Goal: Task Accomplishment & Management: Complete application form

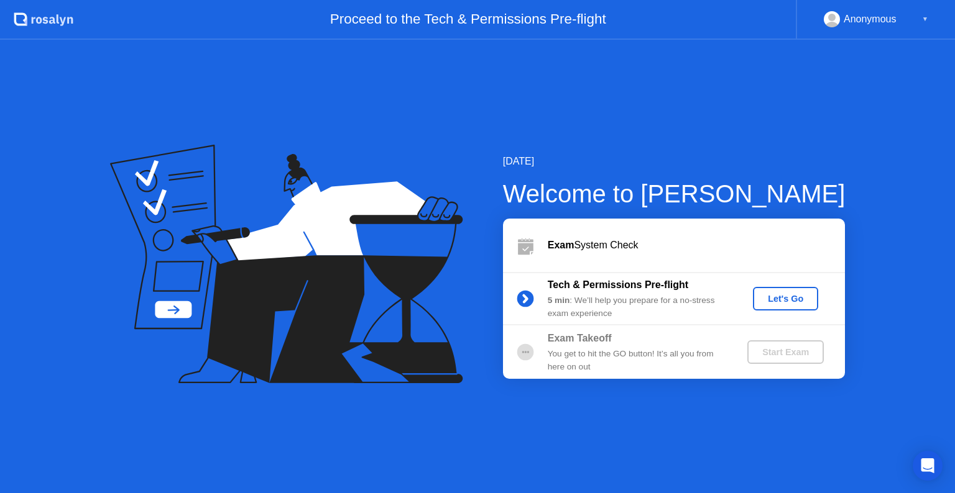
click at [783, 301] on div "Let's Go" at bounding box center [785, 299] width 55 height 10
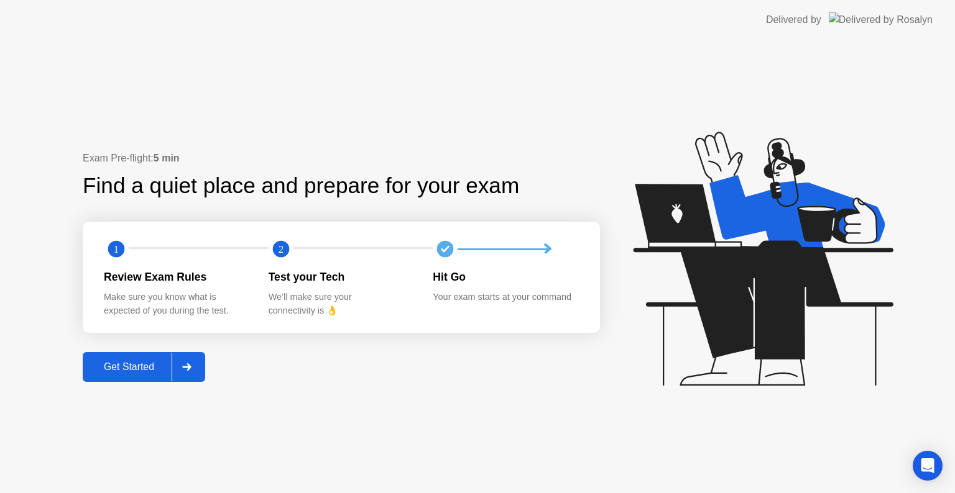
click at [144, 365] on div "Get Started" at bounding box center [128, 367] width 85 height 11
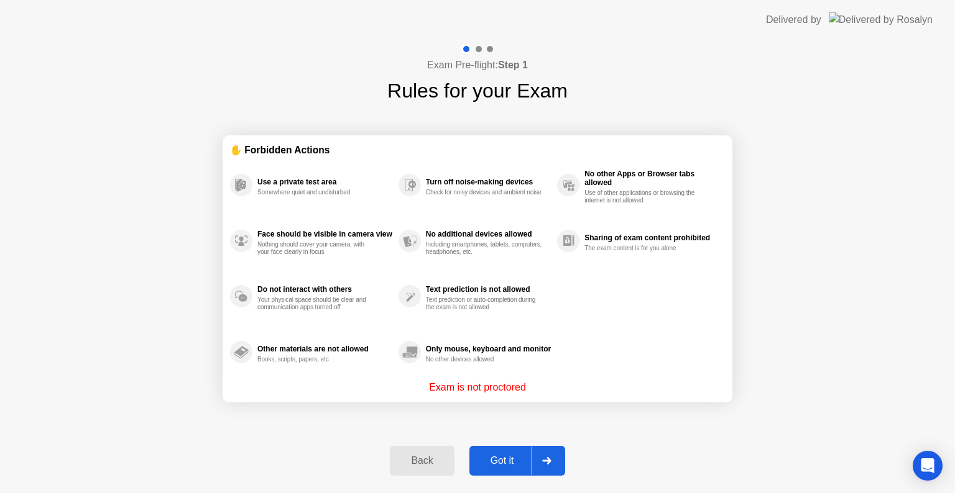
click at [499, 457] on div "Got it" at bounding box center [502, 461] width 58 height 11
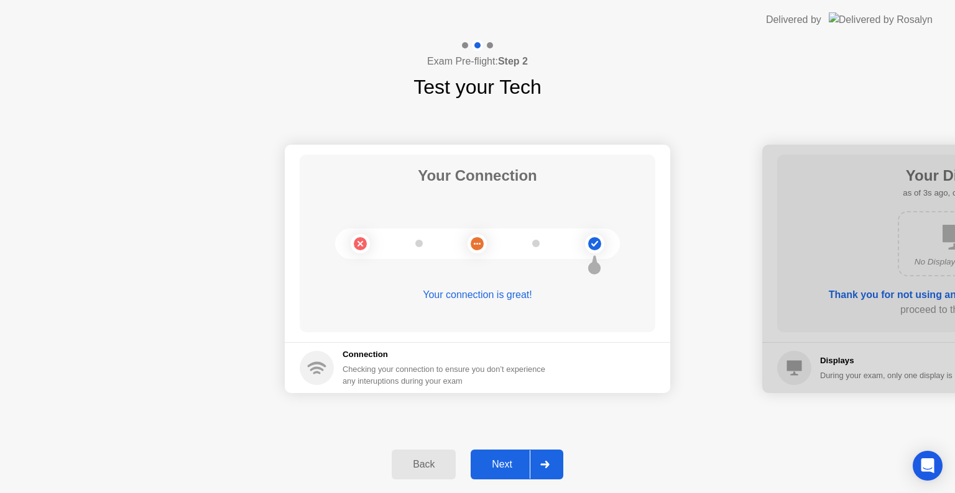
click at [500, 456] on button "Next" at bounding box center [516, 465] width 93 height 30
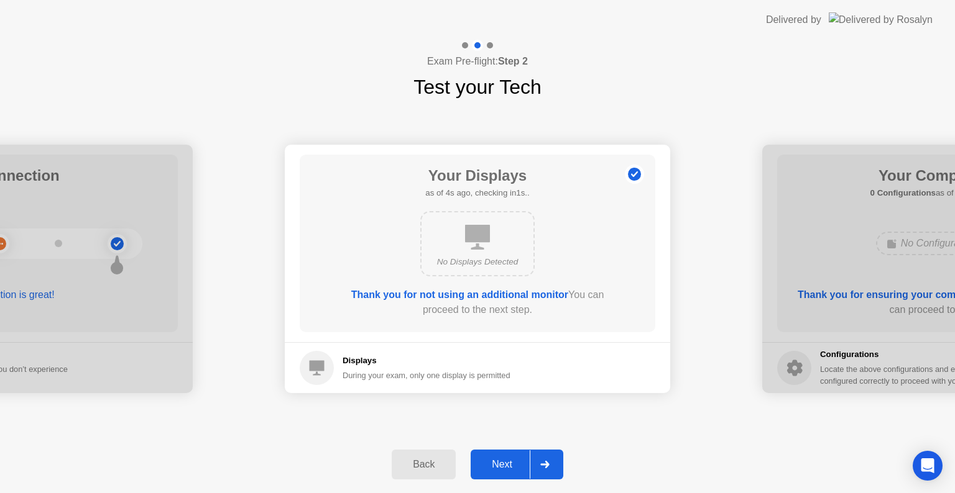
click at [500, 456] on button "Next" at bounding box center [516, 465] width 93 height 30
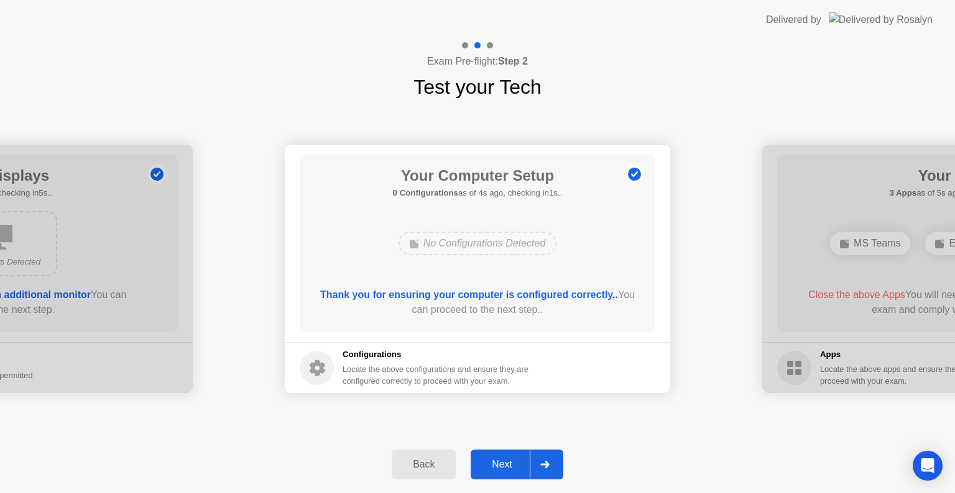
click at [500, 456] on button "Next" at bounding box center [516, 465] width 93 height 30
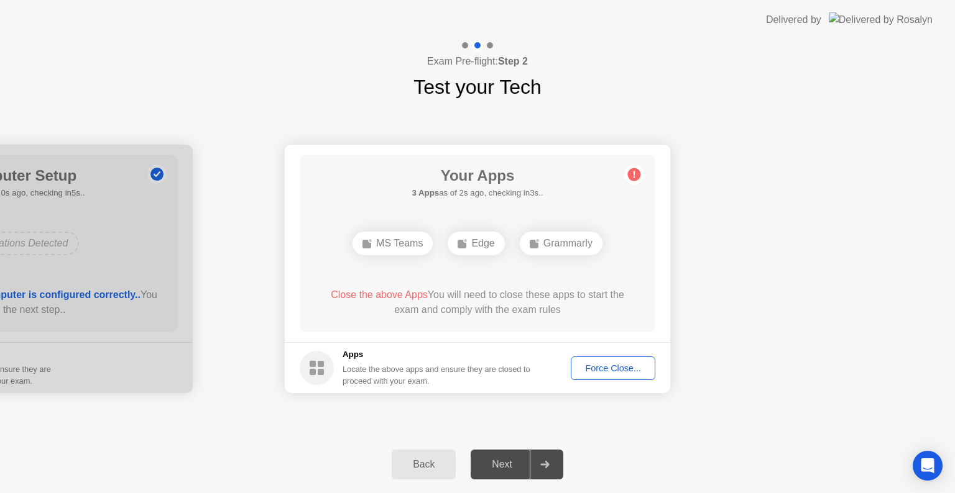
click at [594, 373] on div "Force Close..." at bounding box center [613, 369] width 76 height 10
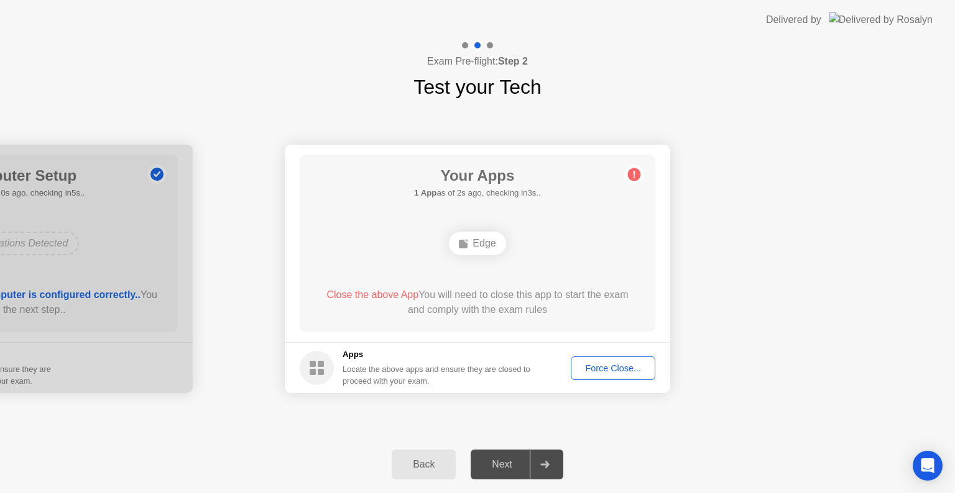
click at [543, 301] on div "Close the above App You will need to close this app to start the exam and compl…" at bounding box center [478, 303] width 320 height 30
click at [484, 245] on div "Edge" at bounding box center [477, 244] width 57 height 24
click at [483, 246] on div "Edge" at bounding box center [477, 244] width 57 height 24
click at [610, 370] on div "Force Close..." at bounding box center [613, 369] width 76 height 10
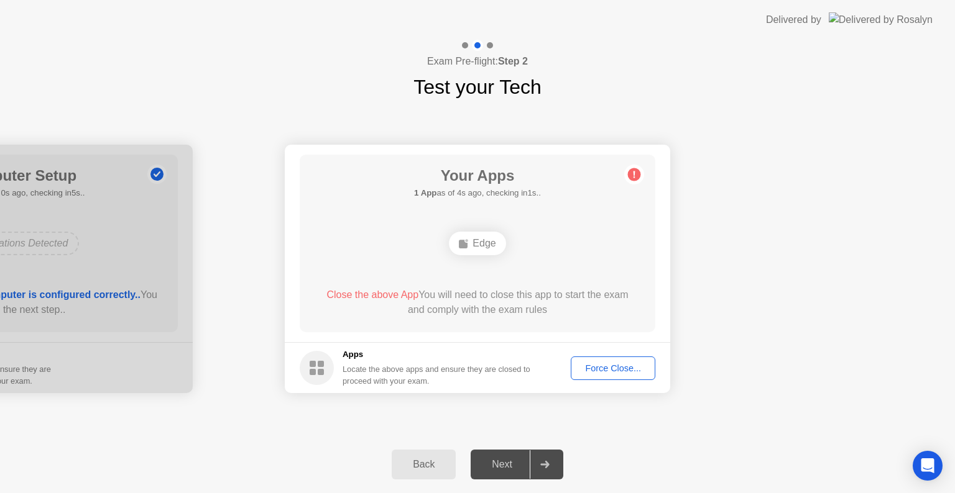
click at [631, 180] on icon at bounding box center [634, 175] width 20 height 20
click at [480, 245] on div "Edge" at bounding box center [477, 244] width 57 height 24
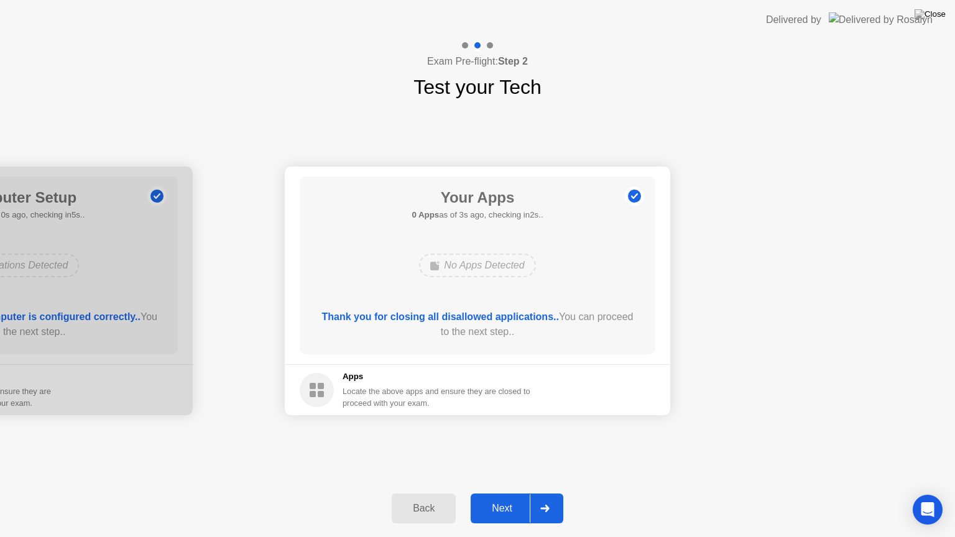
click at [509, 493] on button "Next" at bounding box center [516, 508] width 93 height 30
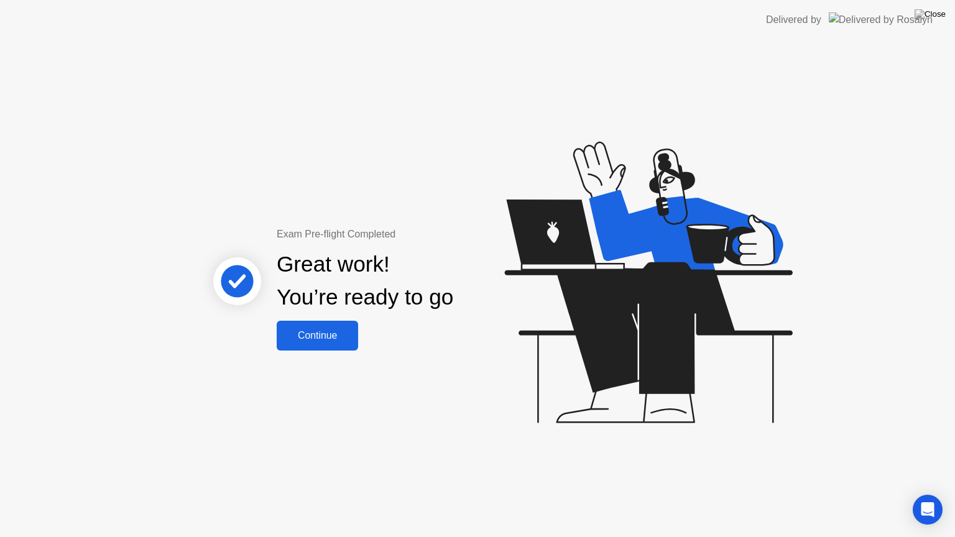
click at [348, 333] on div "Continue" at bounding box center [317, 335] width 74 height 11
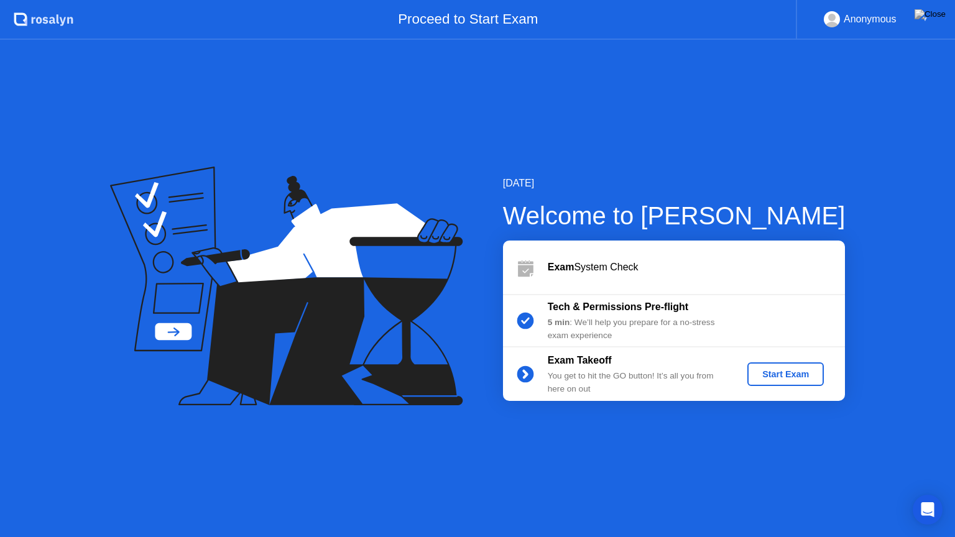
click at [780, 373] on div "Start Exam" at bounding box center [785, 374] width 66 height 10
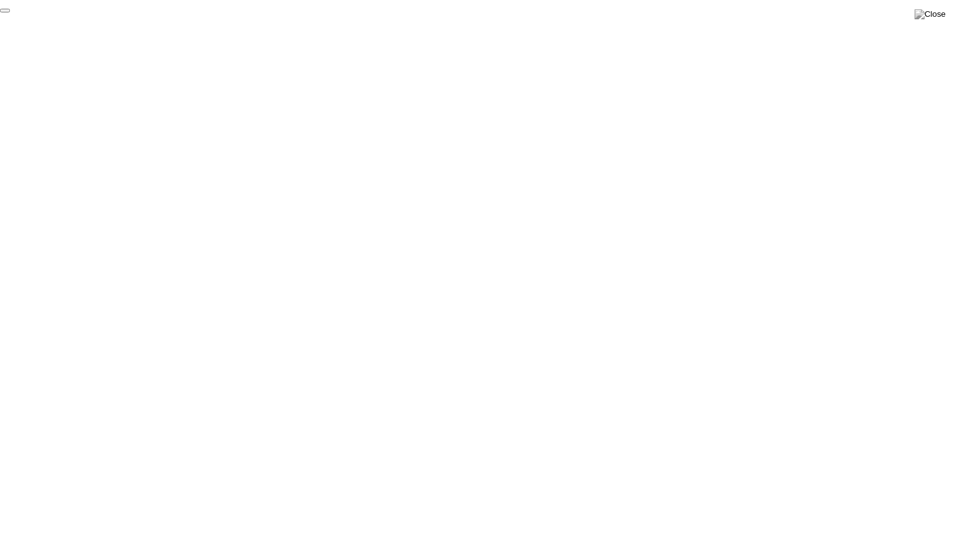
click at [10, 12] on button "End Proctoring Session" at bounding box center [5, 11] width 10 height 4
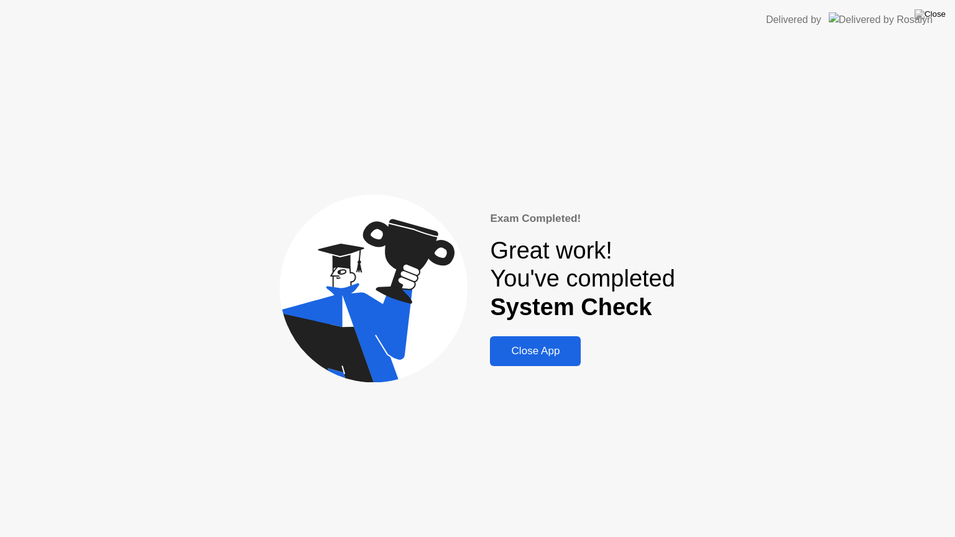
click at [537, 357] on div "Close App" at bounding box center [534, 351] width 83 height 12
